Goal: Information Seeking & Learning: Learn about a topic

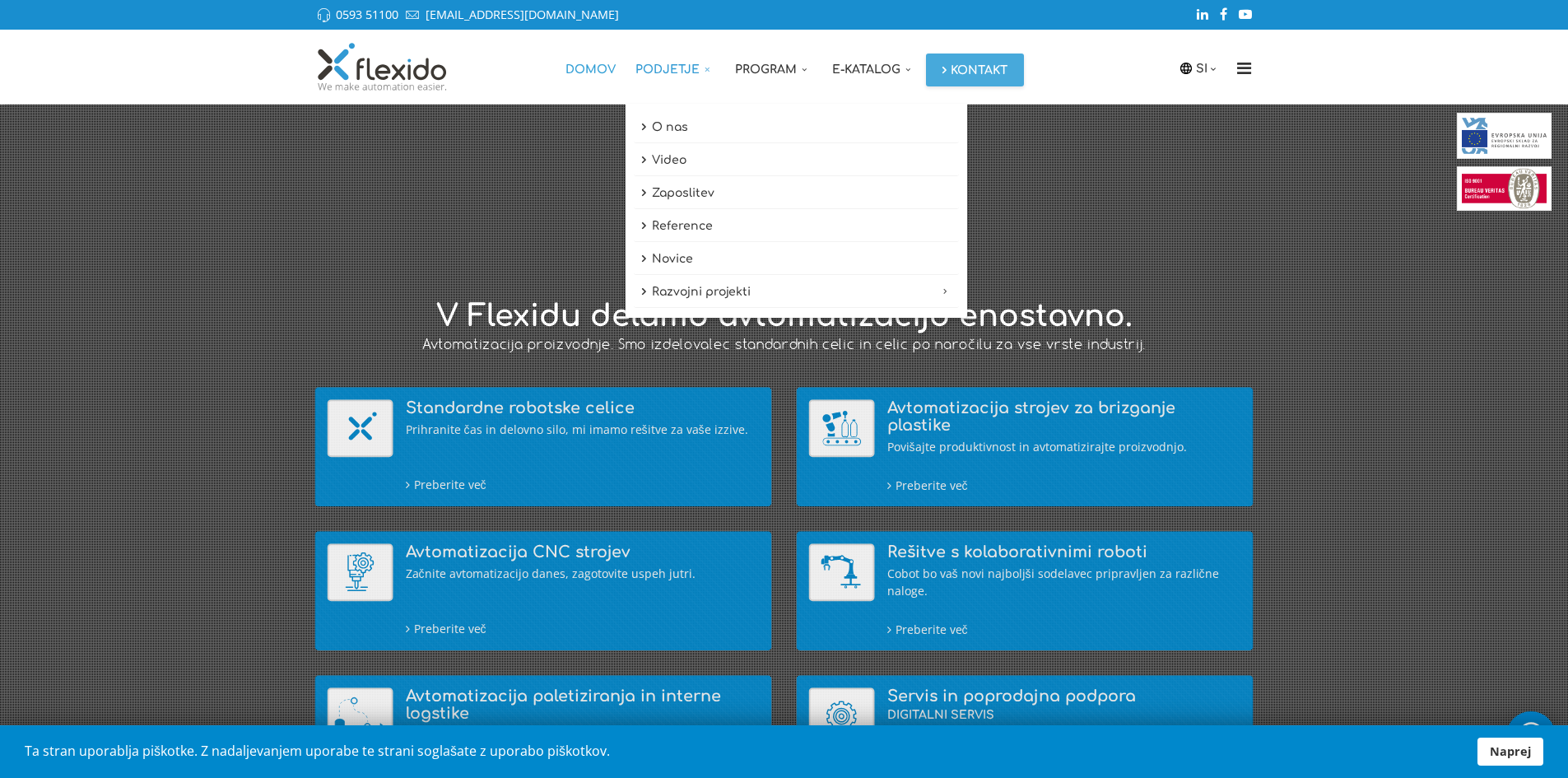
click at [676, 65] on link "Podjetje" at bounding box center [675, 67] width 99 height 74
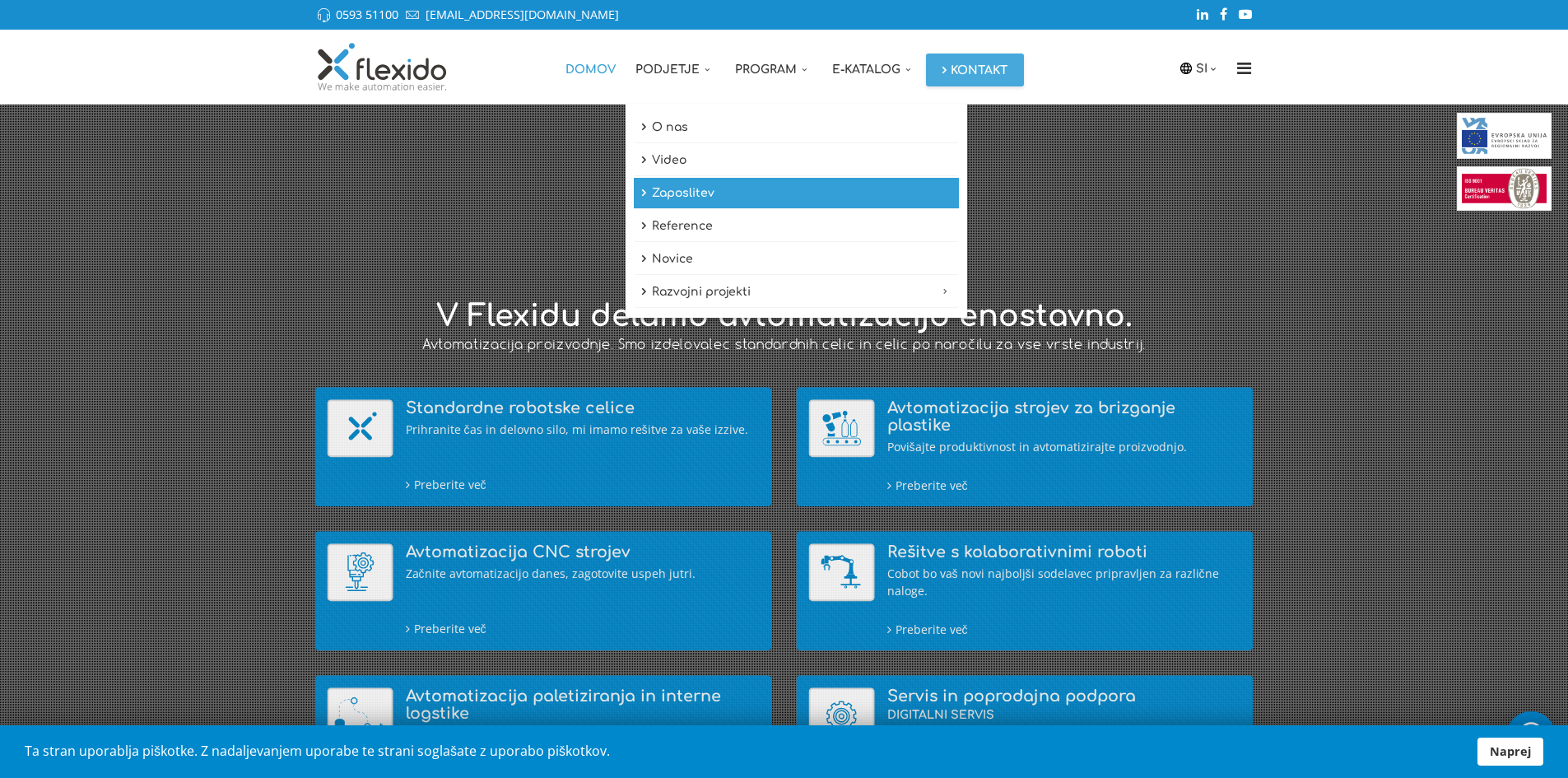
click at [662, 189] on link "Zaposlitev" at bounding box center [797, 193] width 325 height 32
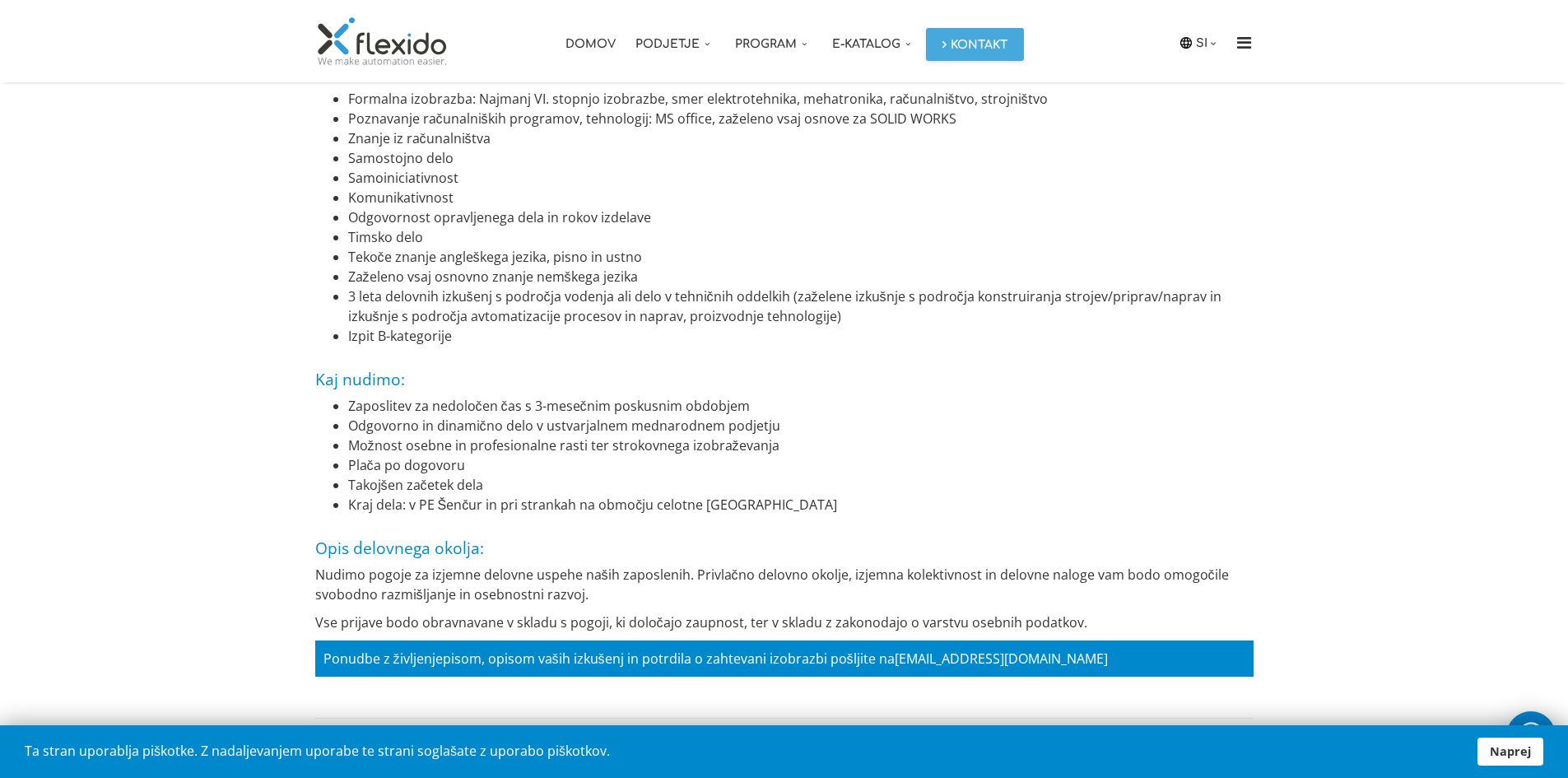
scroll to position [2059, 0]
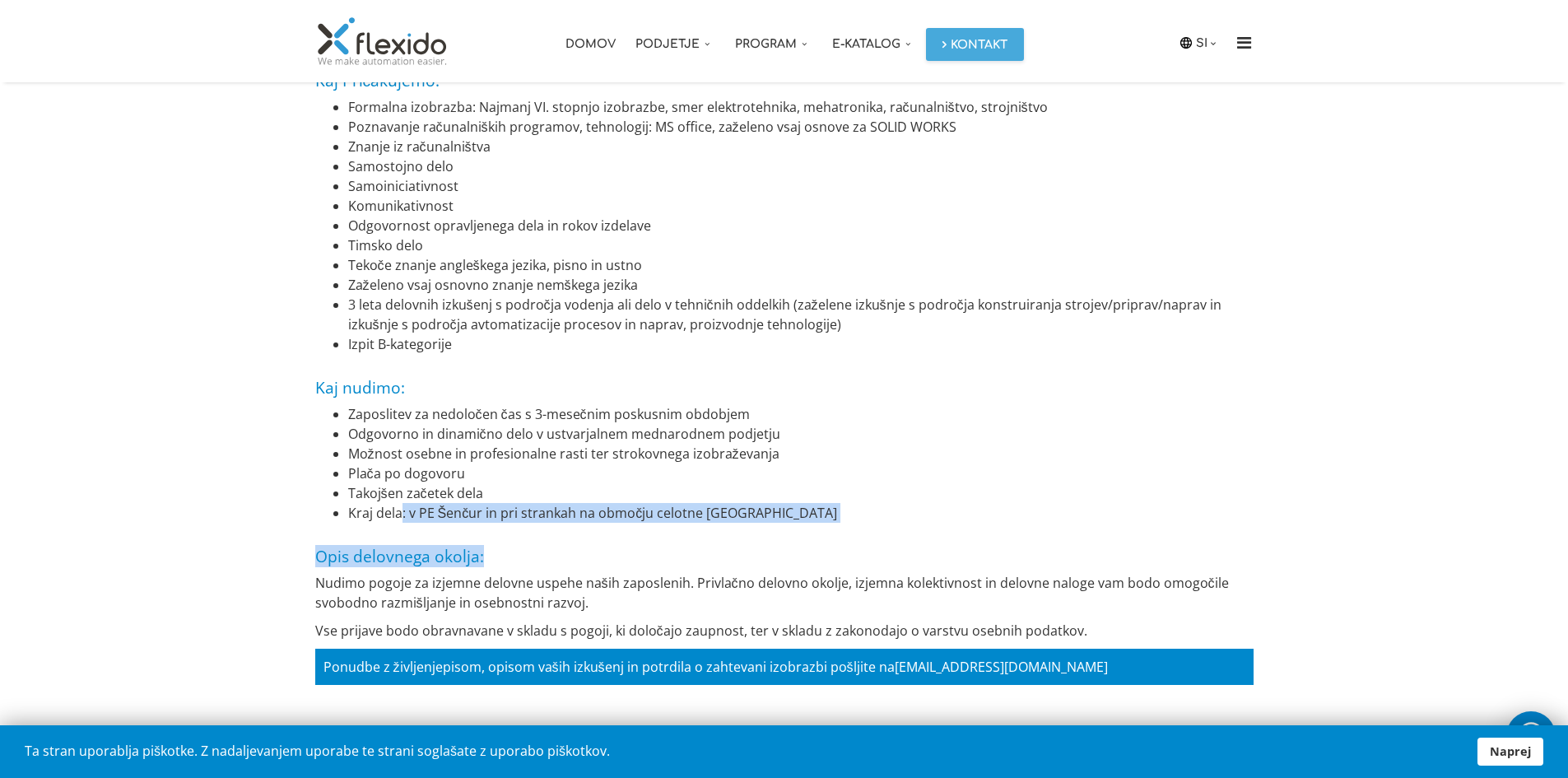
drag, startPoint x: 400, startPoint y: 513, endPoint x: 814, endPoint y: 528, distance: 414.3
click at [814, 528] on div "2/3 Vodja tehnične izvedbe projektov (m/ž) 27. feb 2025 Vaše ključne odgovornos…" at bounding box center [784, 248] width 938 height 870
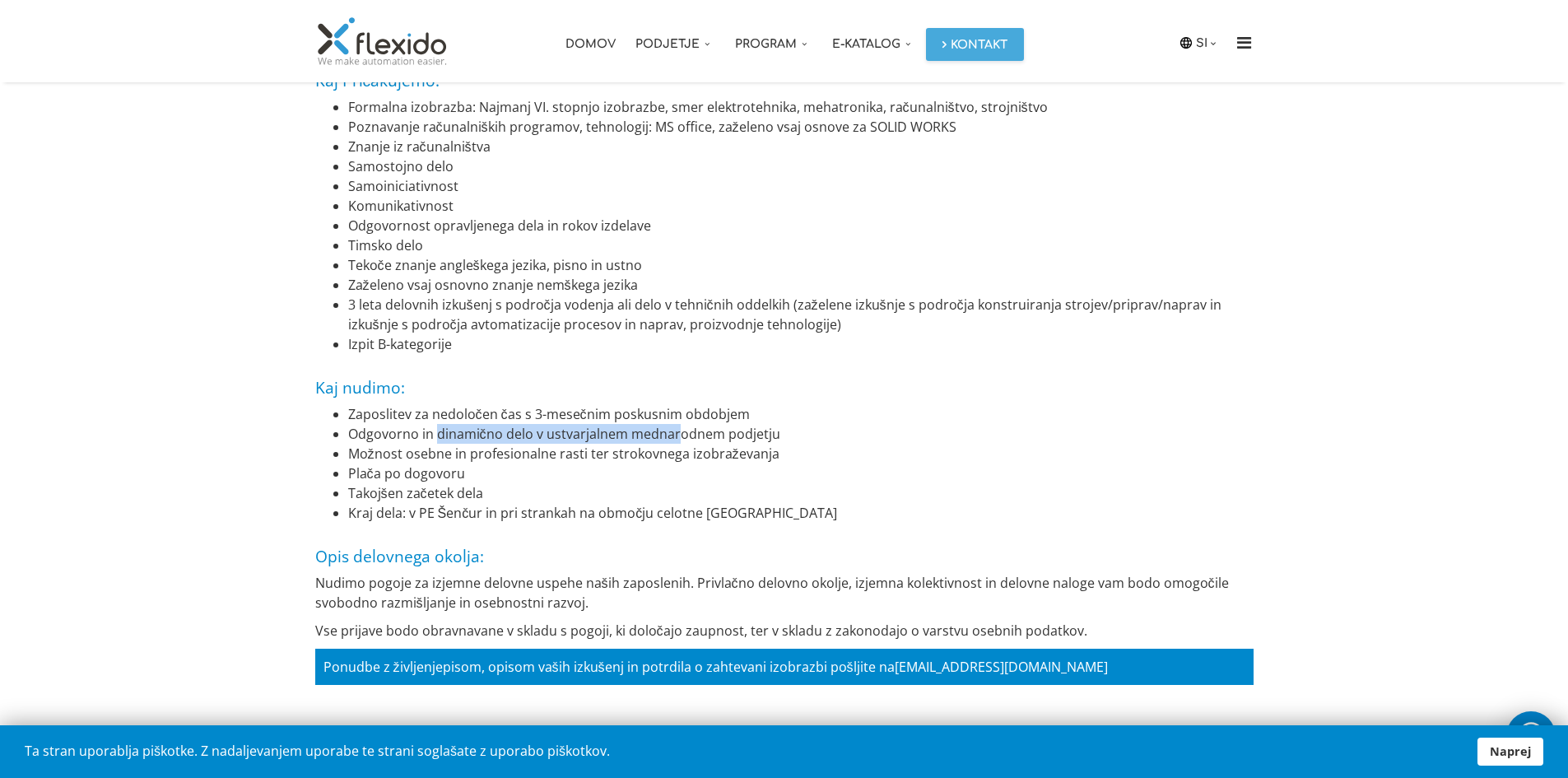
drag, startPoint x: 437, startPoint y: 432, endPoint x: 706, endPoint y: 432, distance: 269.0
click at [676, 429] on li "Odgovorno in dinamično delo v ustvarjalnem mednarodnem podjetju" at bounding box center [802, 434] width 906 height 20
drag, startPoint x: 816, startPoint y: 437, endPoint x: 346, endPoint y: 429, distance: 470.1
click at [346, 429] on ul "Zaposlitev za nedoločen čas s 3-mesečnim poskusnim obdobjem Odgovorno in dinami…" at bounding box center [784, 464] width 938 height 118
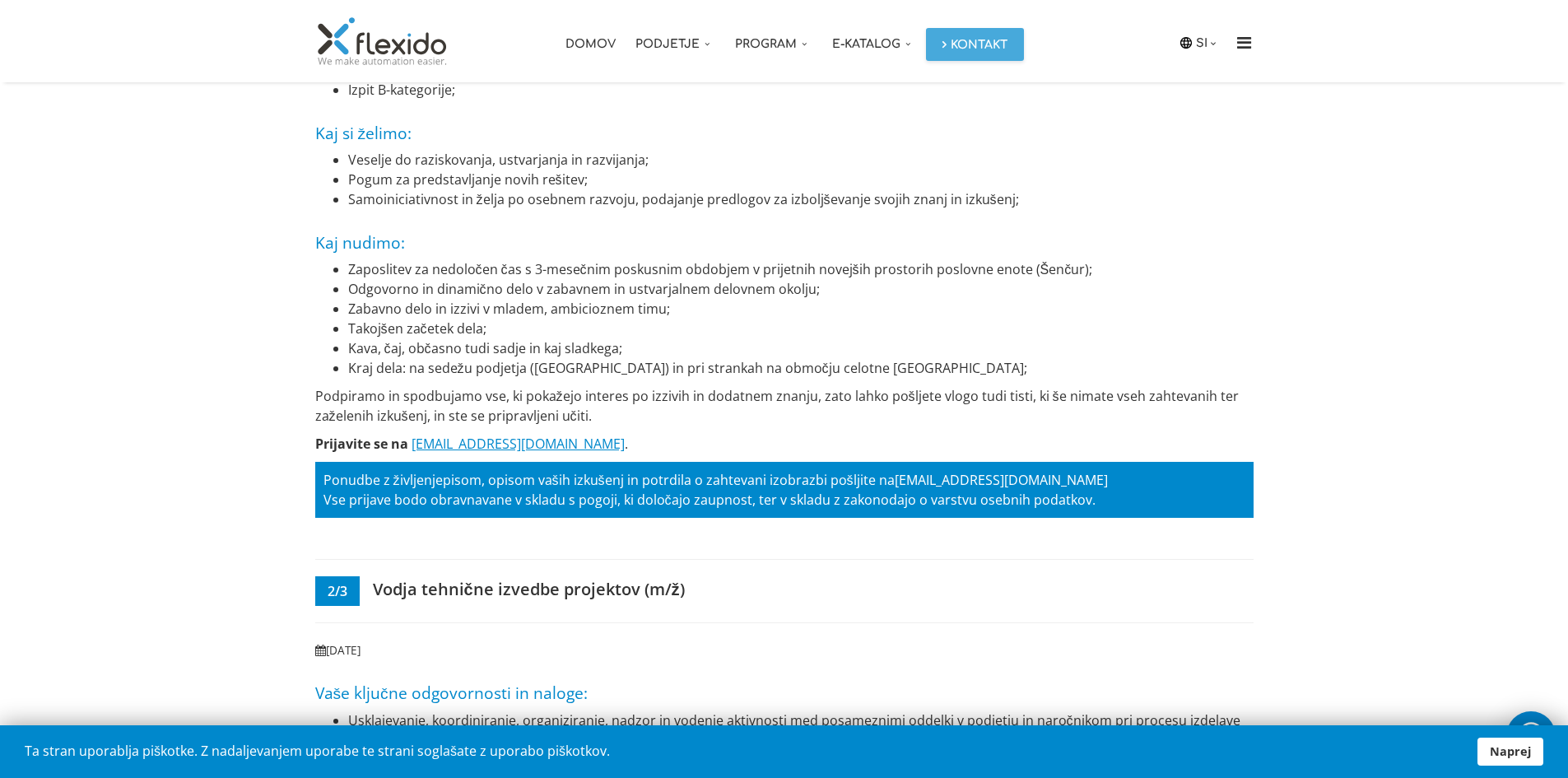
scroll to position [1278, 0]
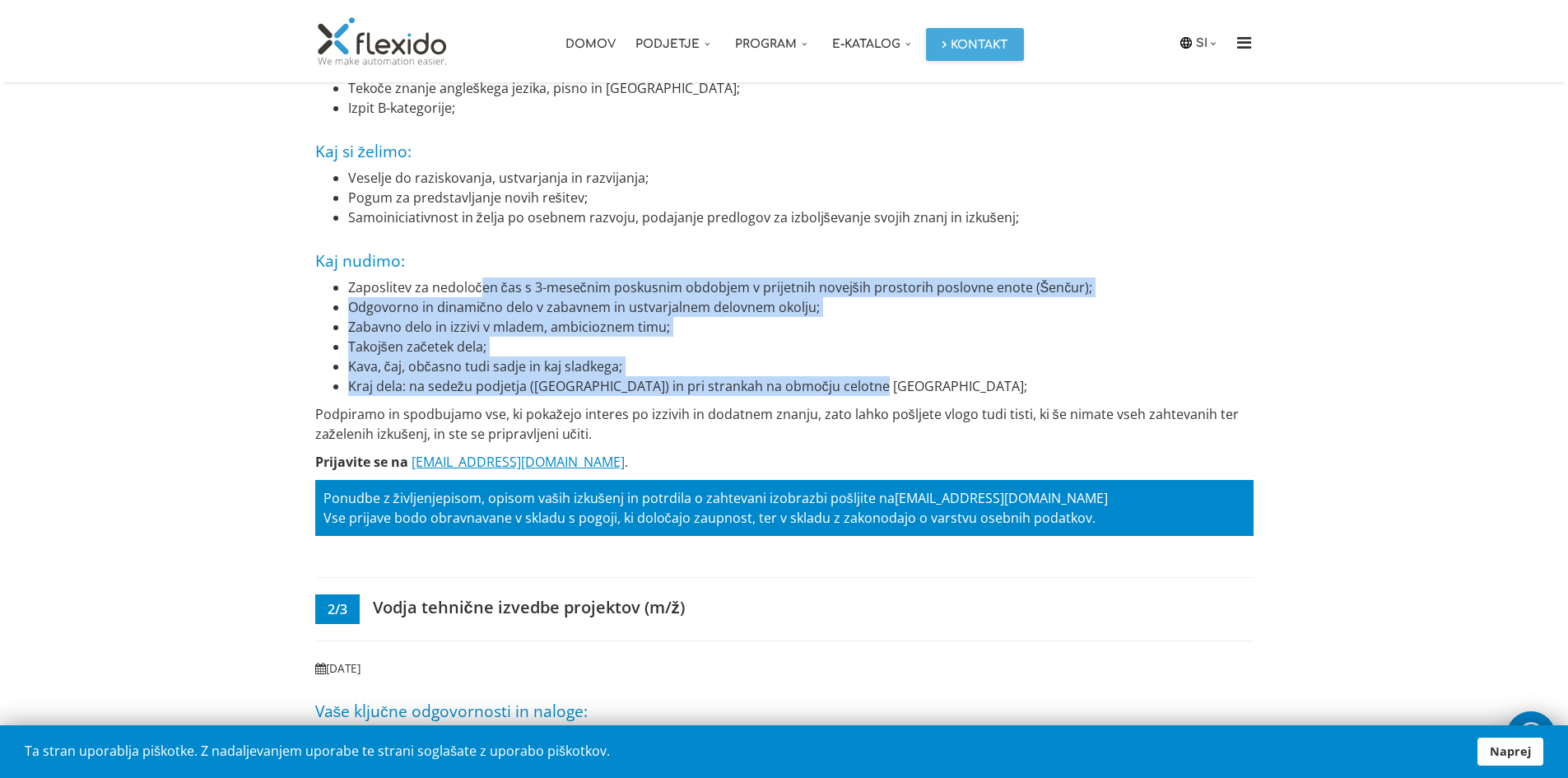
drag, startPoint x: 480, startPoint y: 294, endPoint x: 859, endPoint y: 380, distance: 388.6
click at [859, 380] on ul "Zaposlitev za nedoločen čas s 3-mesečnim poskusnim obdobjem v prijetnih novejši…" at bounding box center [784, 337] width 938 height 118
click at [636, 353] on li "Takojšen začetek dela;" at bounding box center [802, 347] width 906 height 20
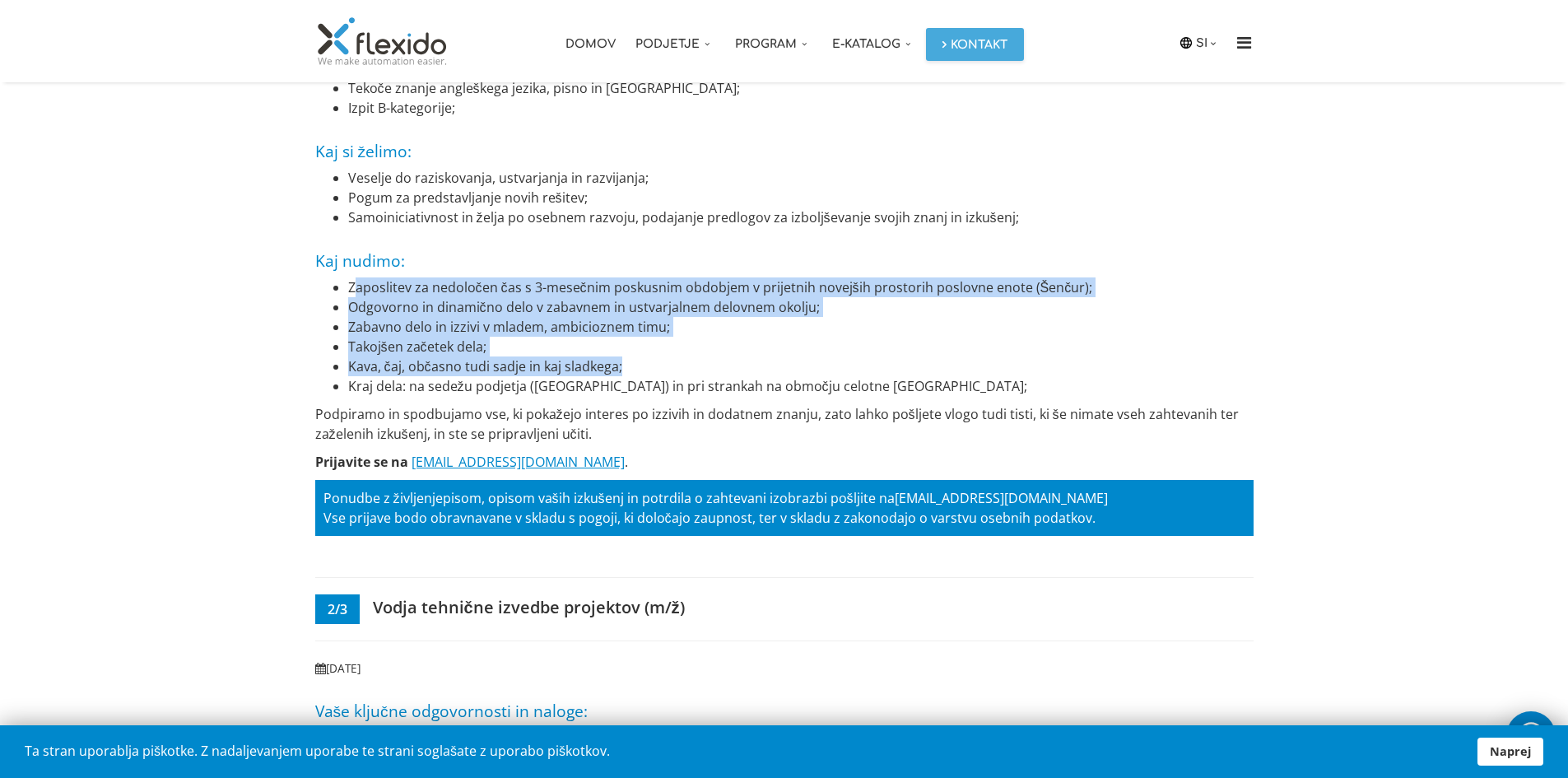
drag, startPoint x: 628, startPoint y: 372, endPoint x: 350, endPoint y: 286, distance: 291.0
click at [350, 286] on ul "Zaposlitev za nedoločen čas s 3-mesečnim poskusnim obdobjem v prijetnih novejši…" at bounding box center [784, 337] width 938 height 118
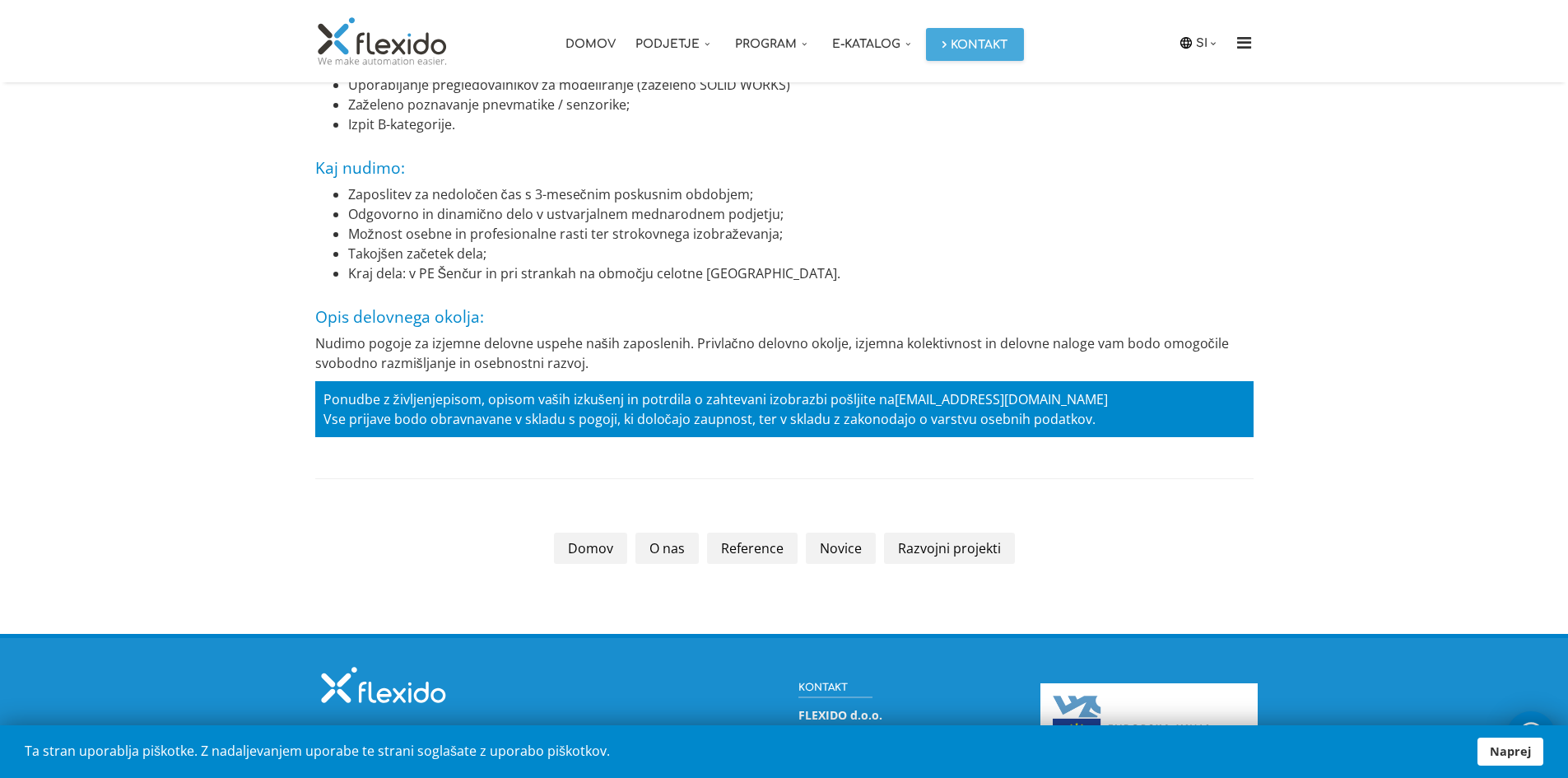
scroll to position [3250, 0]
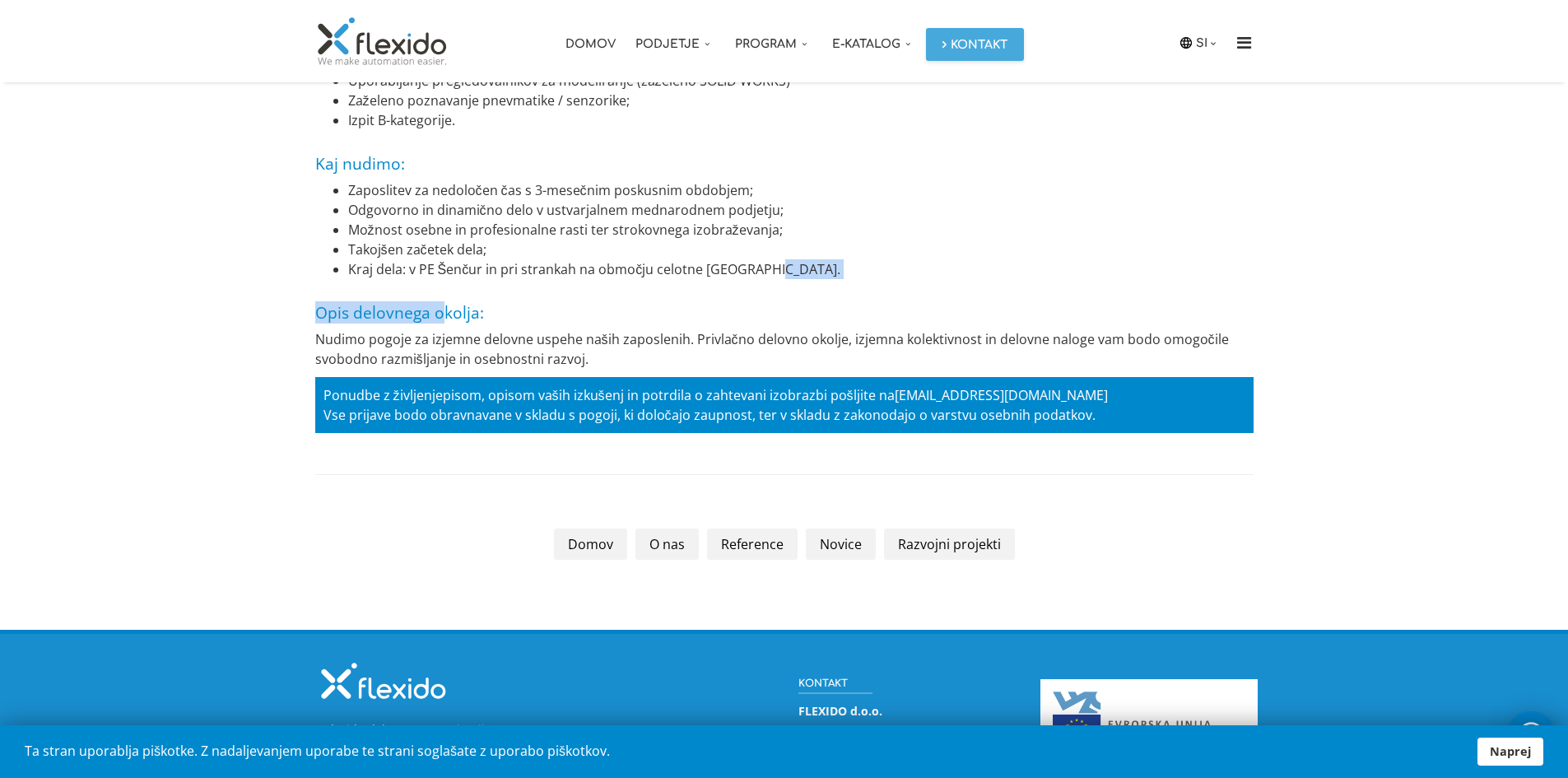
drag, startPoint x: 445, startPoint y: 278, endPoint x: 884, endPoint y: 259, distance: 439.4
click at [884, 259] on li "Kraj dela: v PE Šenčur in pri strankah na območju celotne Slovenije." at bounding box center [802, 269] width 906 height 20
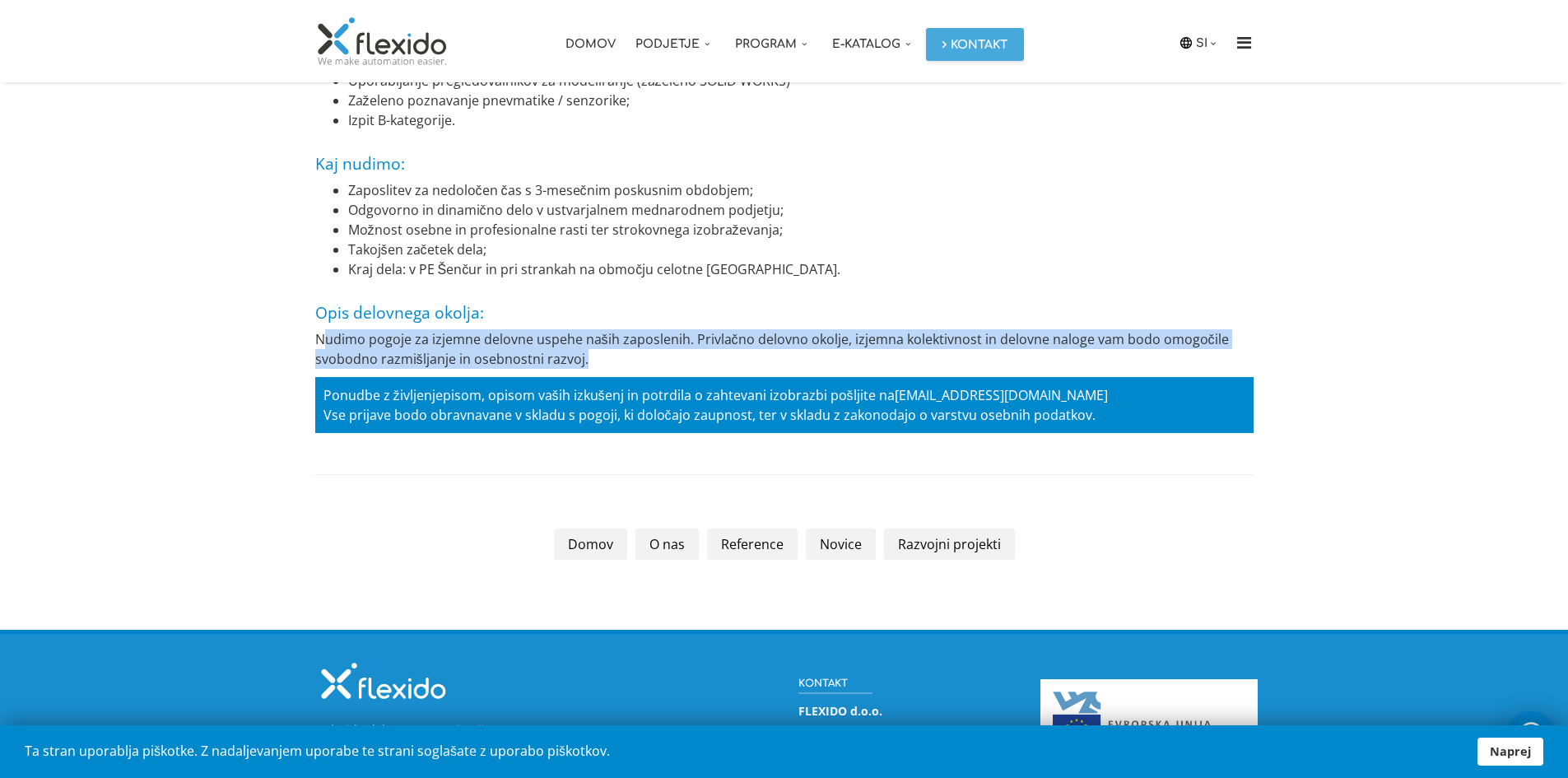
drag, startPoint x: 685, startPoint y: 362, endPoint x: 336, endPoint y: 300, distance: 354.5
click at [324, 337] on p "Nudimo pogoje za izjemne delovne uspehe naših zaposlenih. Privlačno delovno oko…" at bounding box center [784, 349] width 938 height 39
click at [440, 349] on p "Nudimo pogoje za izjemne delovne uspehe naših zaposlenih. Privlačno delovno oko…" at bounding box center [784, 349] width 938 height 39
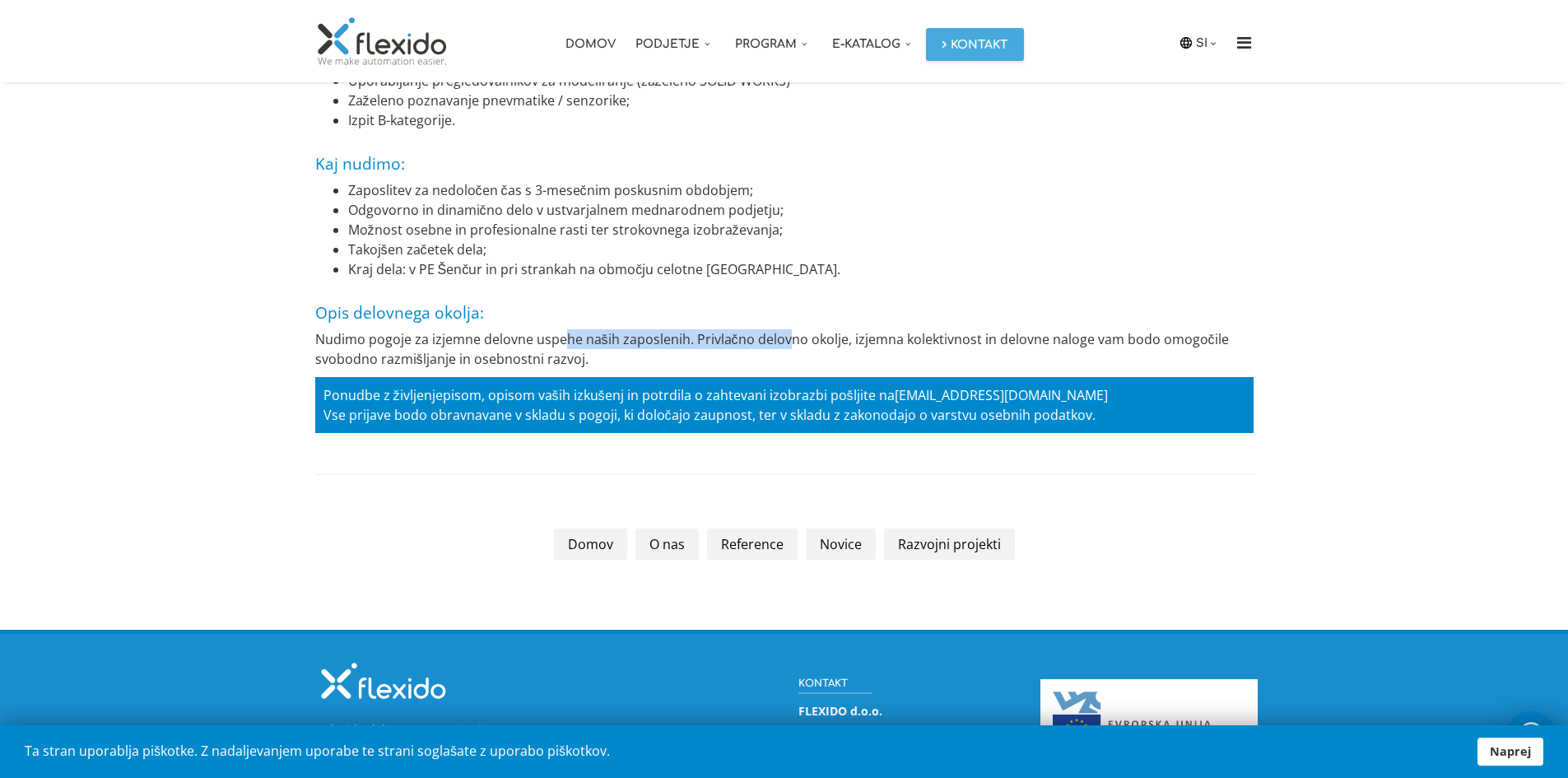
drag, startPoint x: 783, startPoint y: 348, endPoint x: 538, endPoint y: 319, distance: 246.7
